Goal: Task Accomplishment & Management: Manage account settings

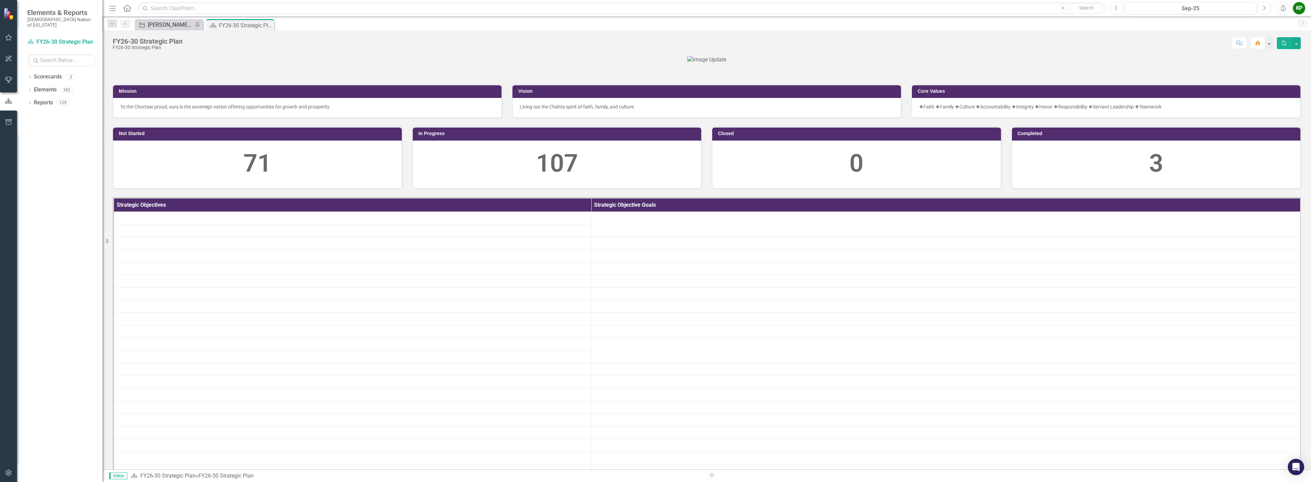
click at [160, 23] on div "[PERSON_NAME] SO's" at bounding box center [170, 24] width 45 height 9
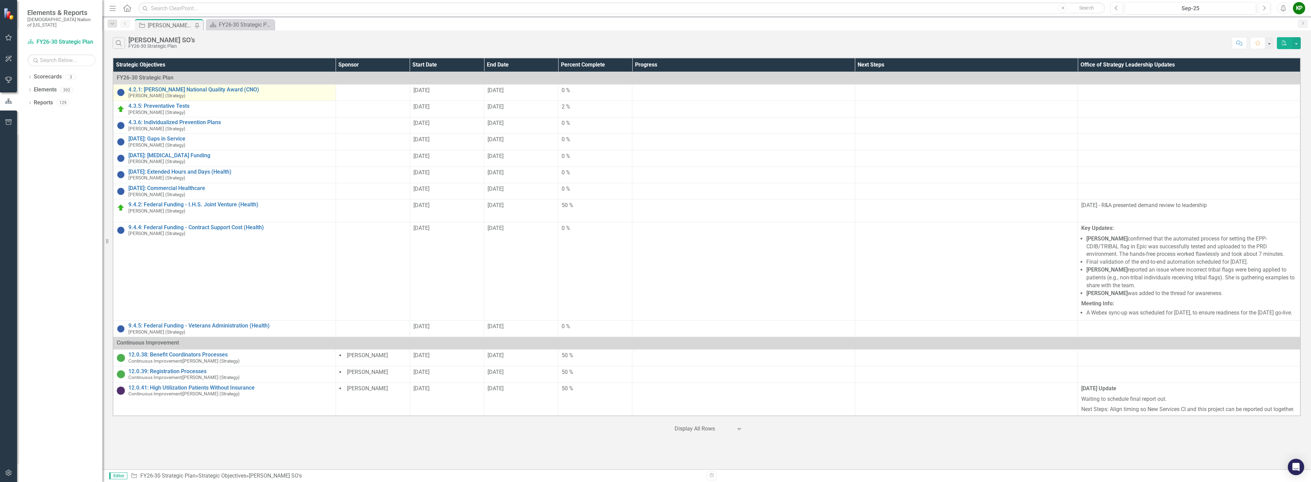
click at [203, 93] on div "4.2.1: [PERSON_NAME] National Quality Award (CNO) [PERSON_NAME] (Strategy)" at bounding box center [230, 93] width 204 height 12
click at [203, 89] on link "4.2.1: [PERSON_NAME] National Quality Award (CNO)" at bounding box center [230, 90] width 204 height 6
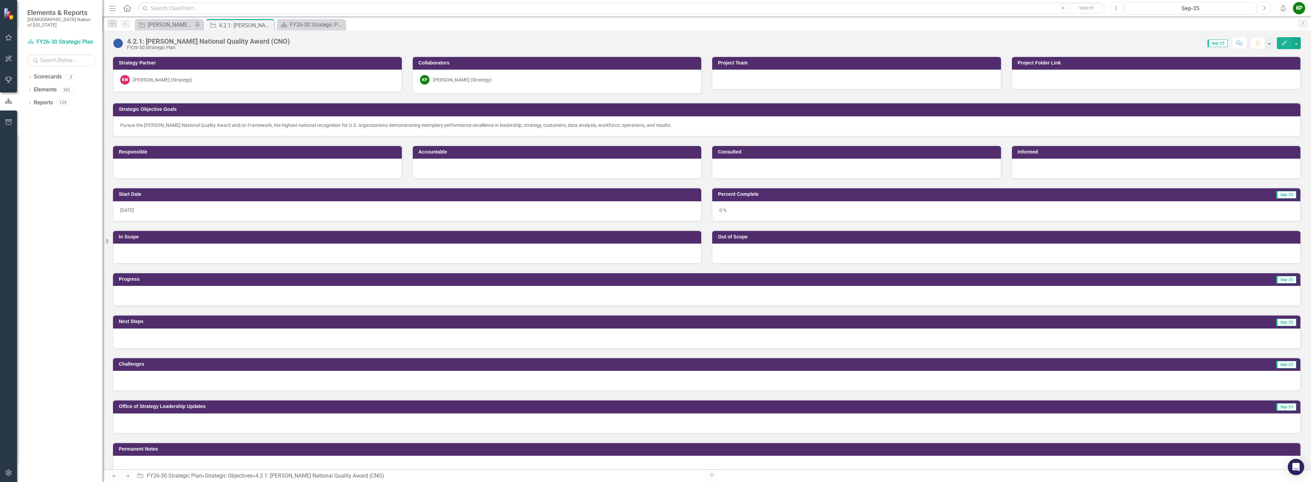
click at [272, 43] on div "4.2.1: [PERSON_NAME] National Quality Award (CNO)" at bounding box center [208, 42] width 163 height 8
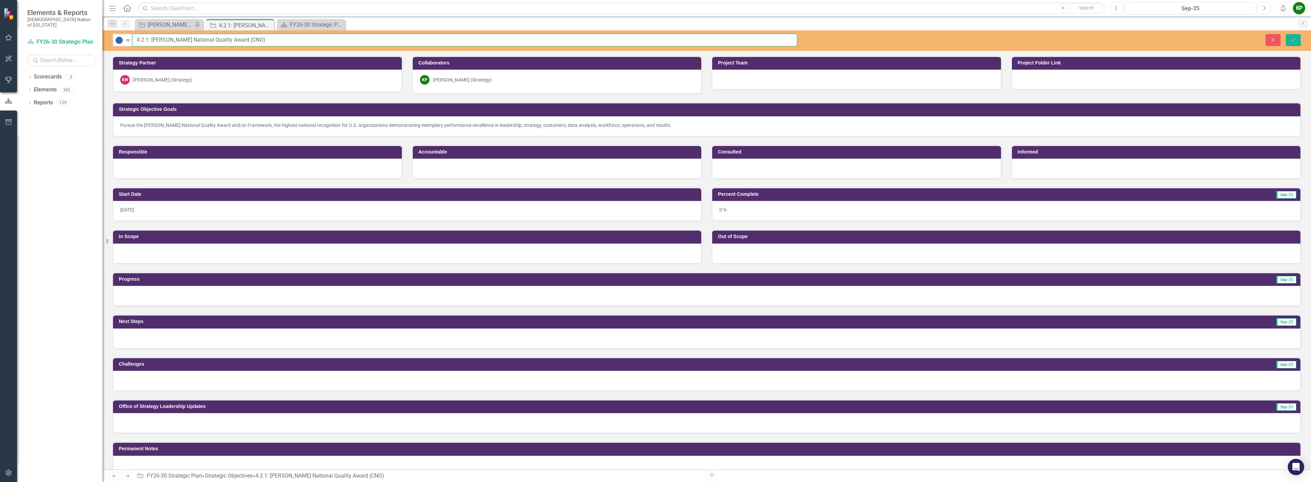
drag, startPoint x: 249, startPoint y: 40, endPoint x: 135, endPoint y: 39, distance: 113.7
click at [135, 39] on input "4.2.1: [PERSON_NAME] National Quality Award (CNO)" at bounding box center [464, 40] width 665 height 13
